Goal: Information Seeking & Learning: Find specific fact

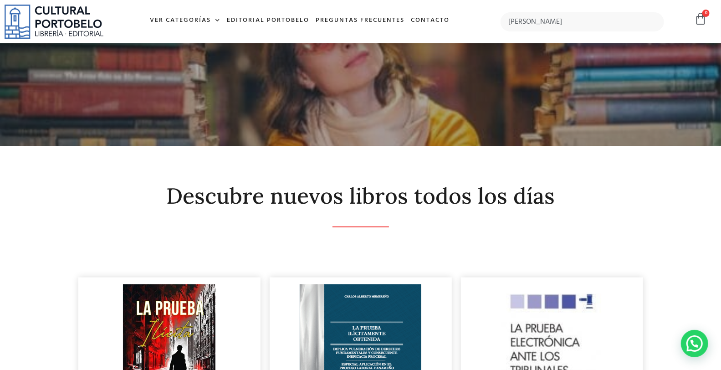
type input "alberto gonzalez"
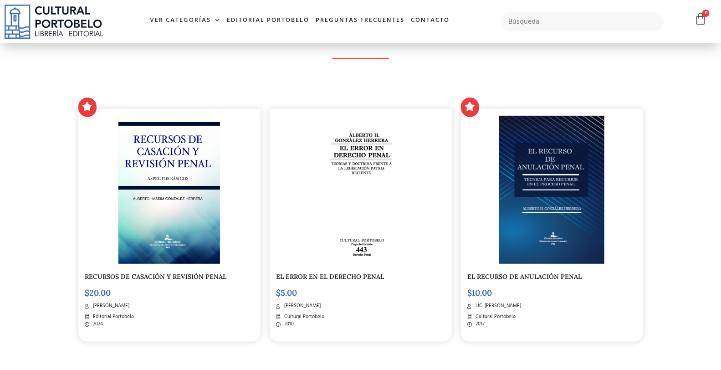
scroll to position [168, 0]
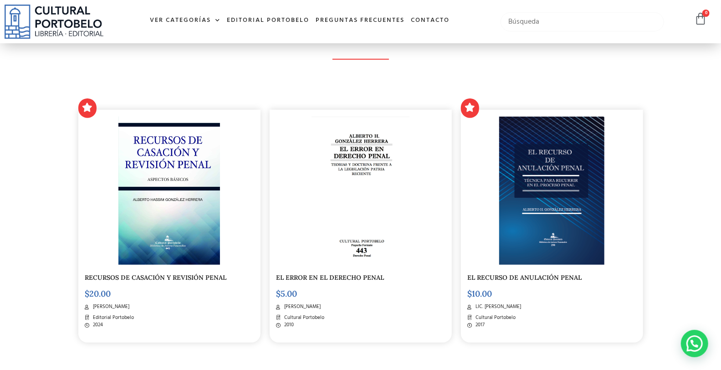
click at [535, 20] on input "text" at bounding box center [582, 21] width 163 height 19
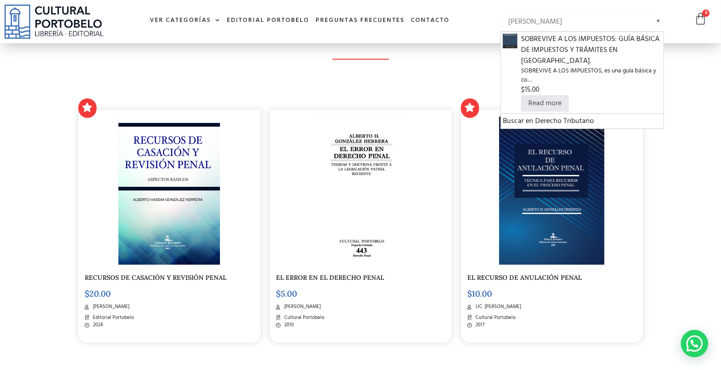
type input "mario beccabunco"
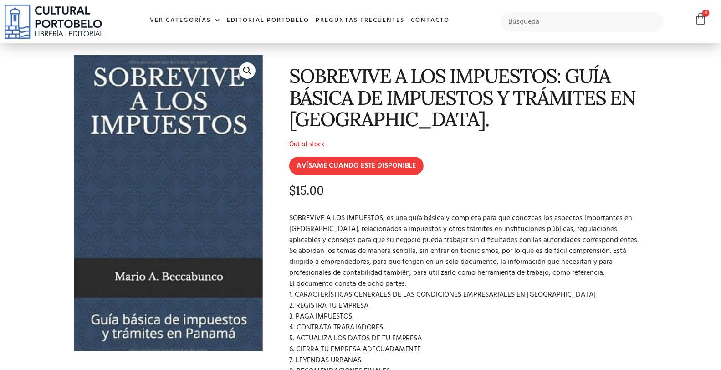
scroll to position [34, 0]
